Goal: Obtain resource: Obtain resource

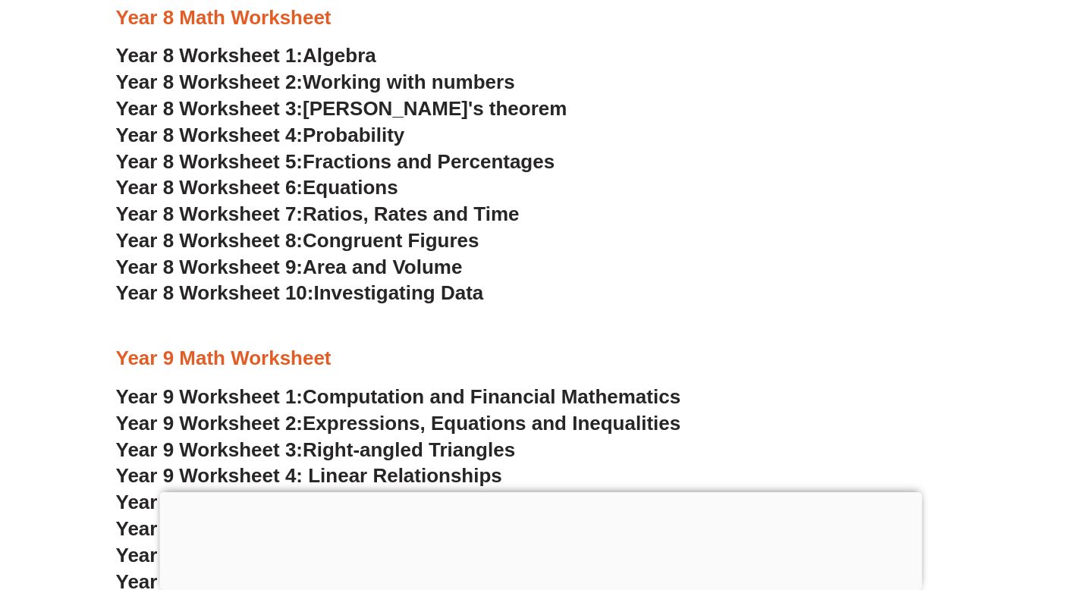
scroll to position [4976, 0]
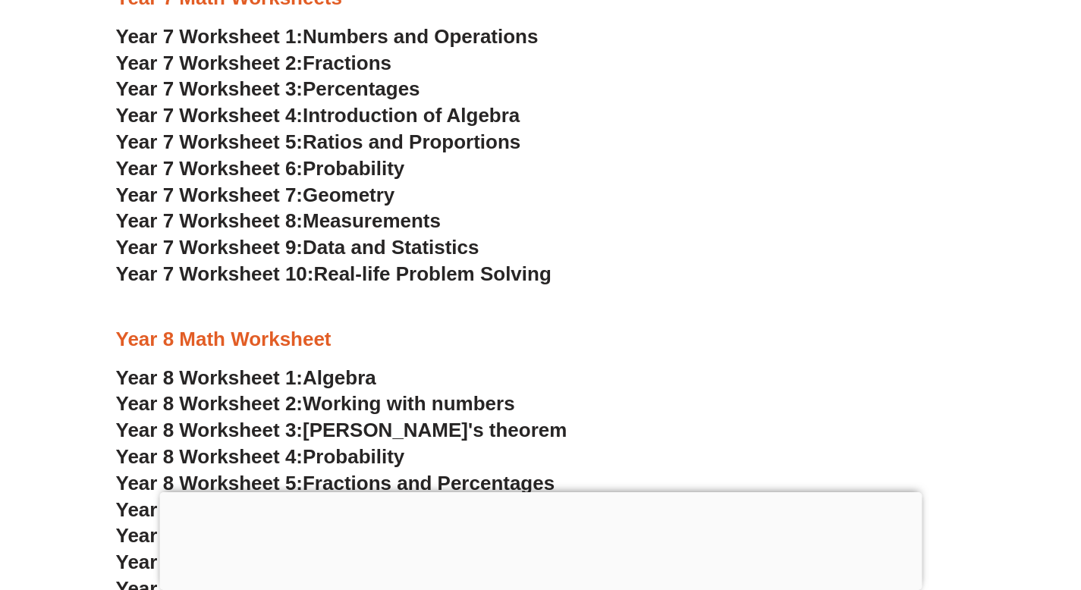
scroll to position [4621, 0]
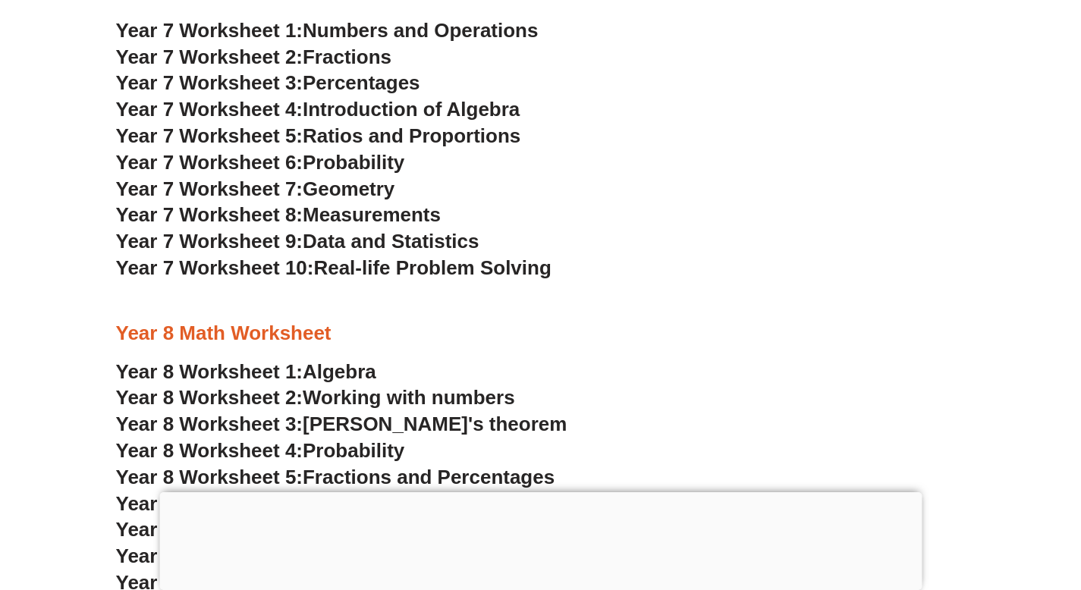
click at [403, 138] on span "Ratios and Proportions" at bounding box center [412, 135] width 218 height 23
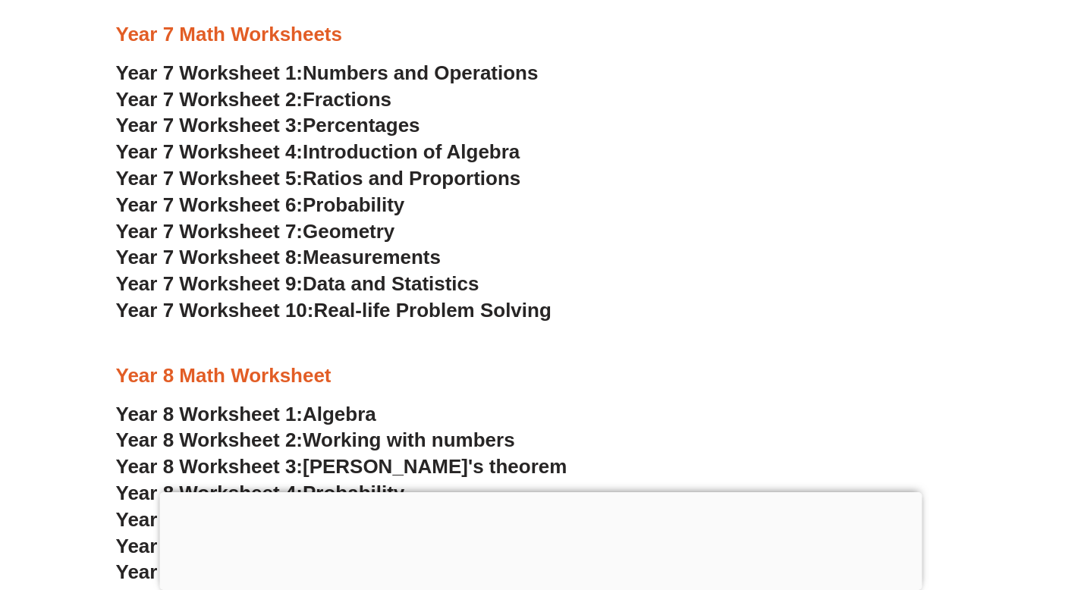
scroll to position [4564, 0]
